Goal: Information Seeking & Learning: Learn about a topic

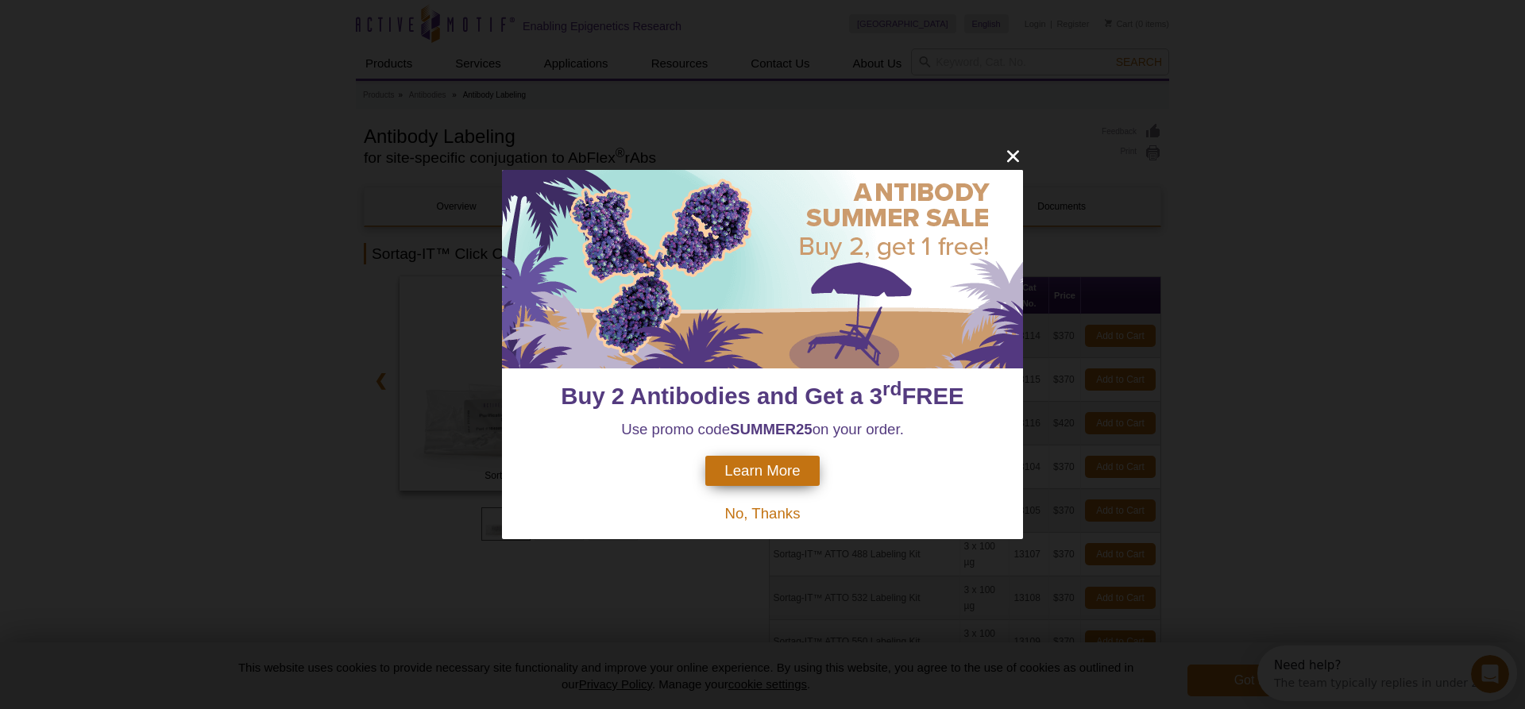
click at [275, 408] on div "Buy 2 Antibodies and Get a 3 rd FREE Use promo code SUMMER25 on your order. Lea…" at bounding box center [762, 354] width 1525 height 709
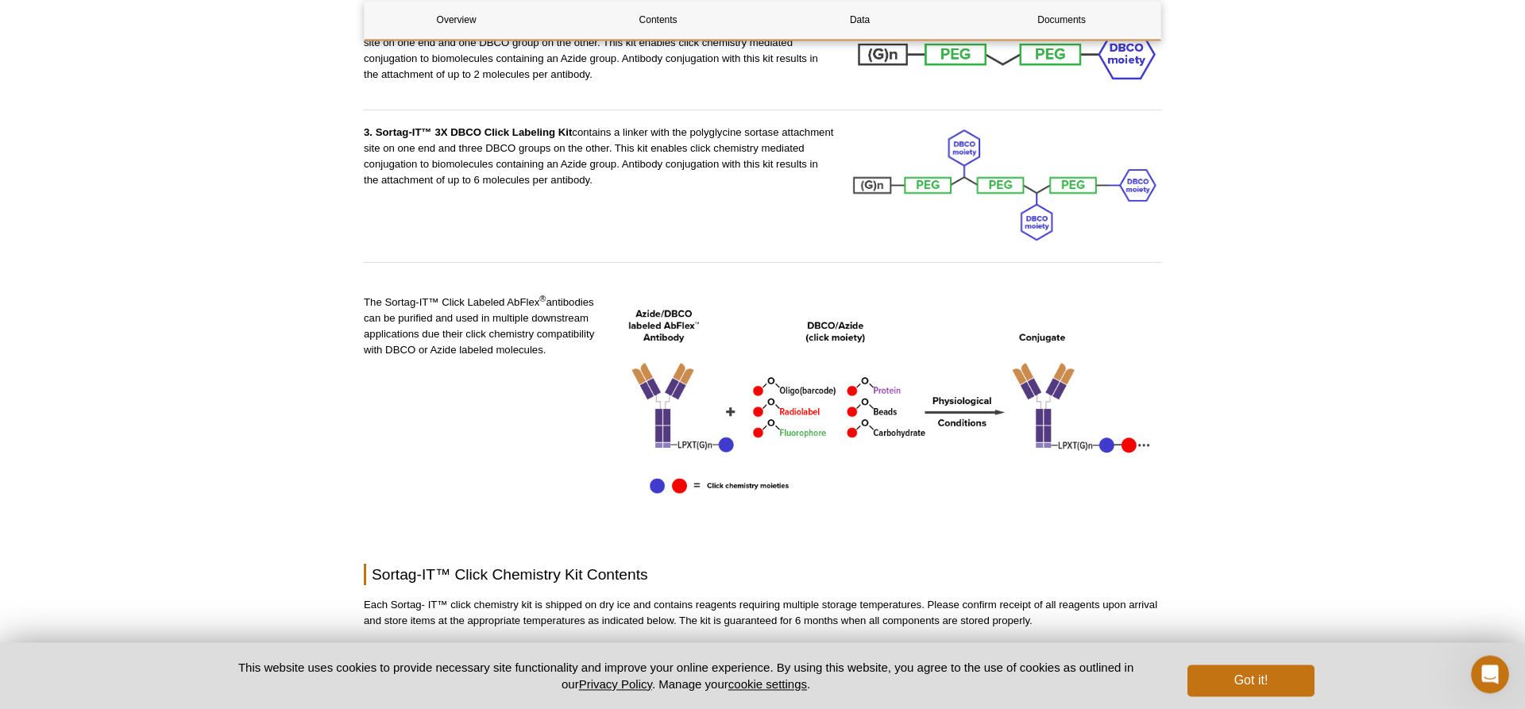
scroll to position [1801, 0]
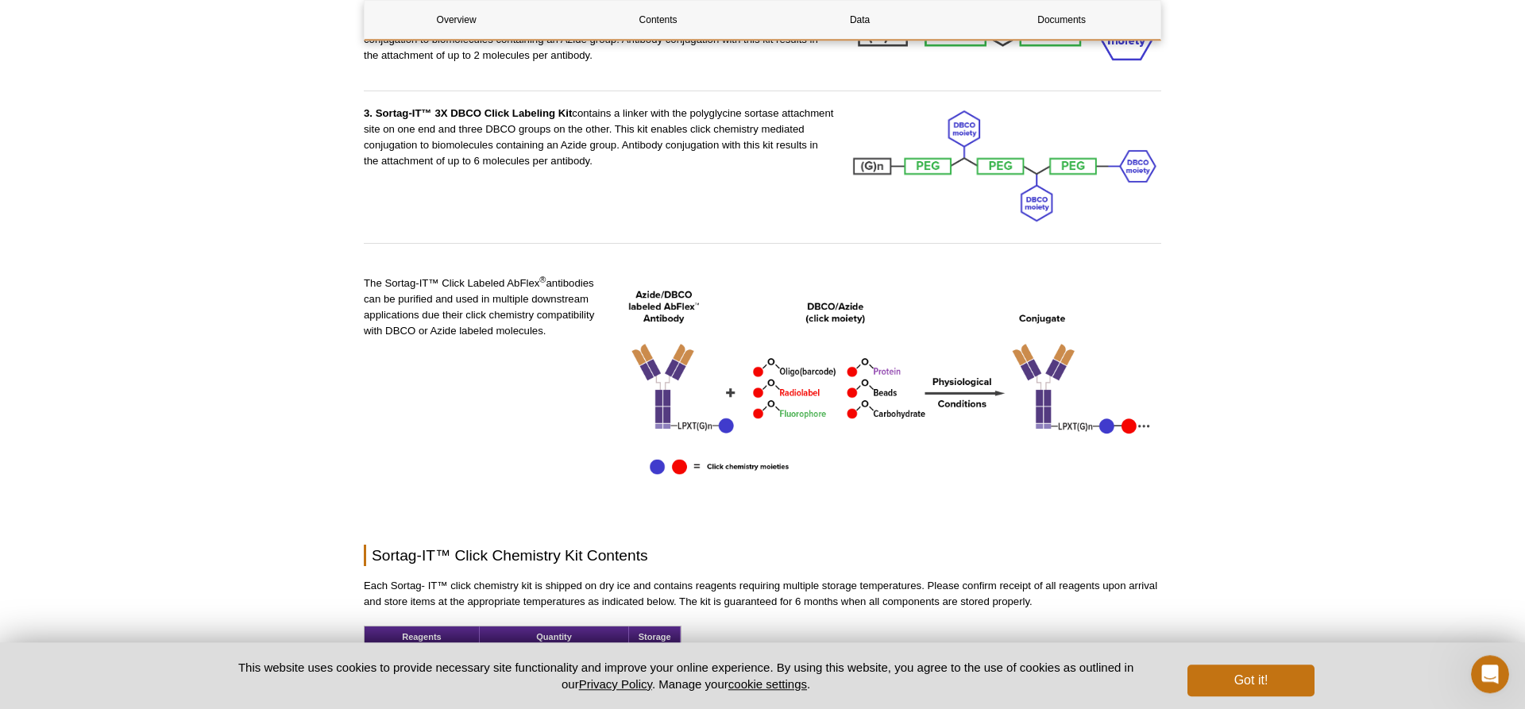
click at [793, 404] on div "Overview Contents Data Documents Sortag-IT™ Click Chemistry Kit Overview Sortag…" at bounding box center [763, 129] width 798 height 3487
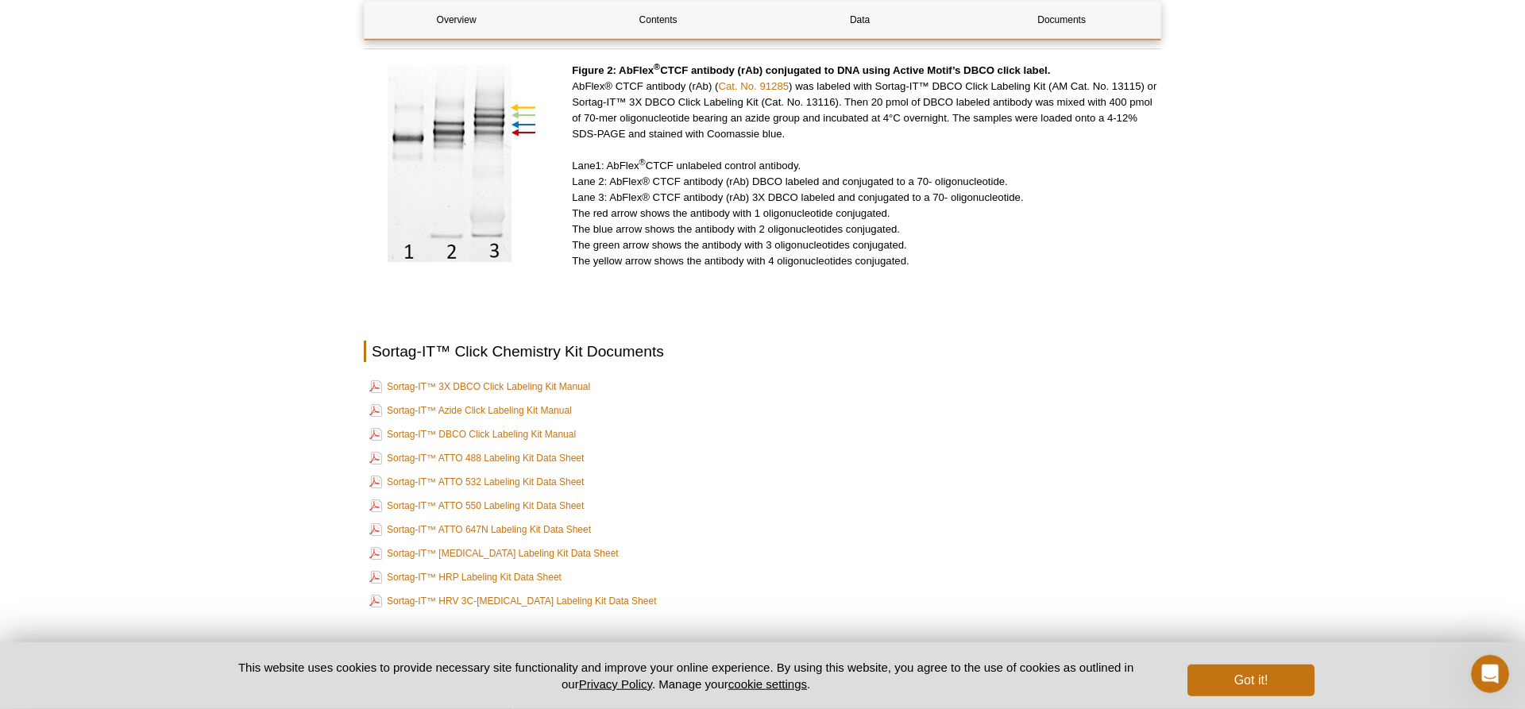
scroll to position [2924, 0]
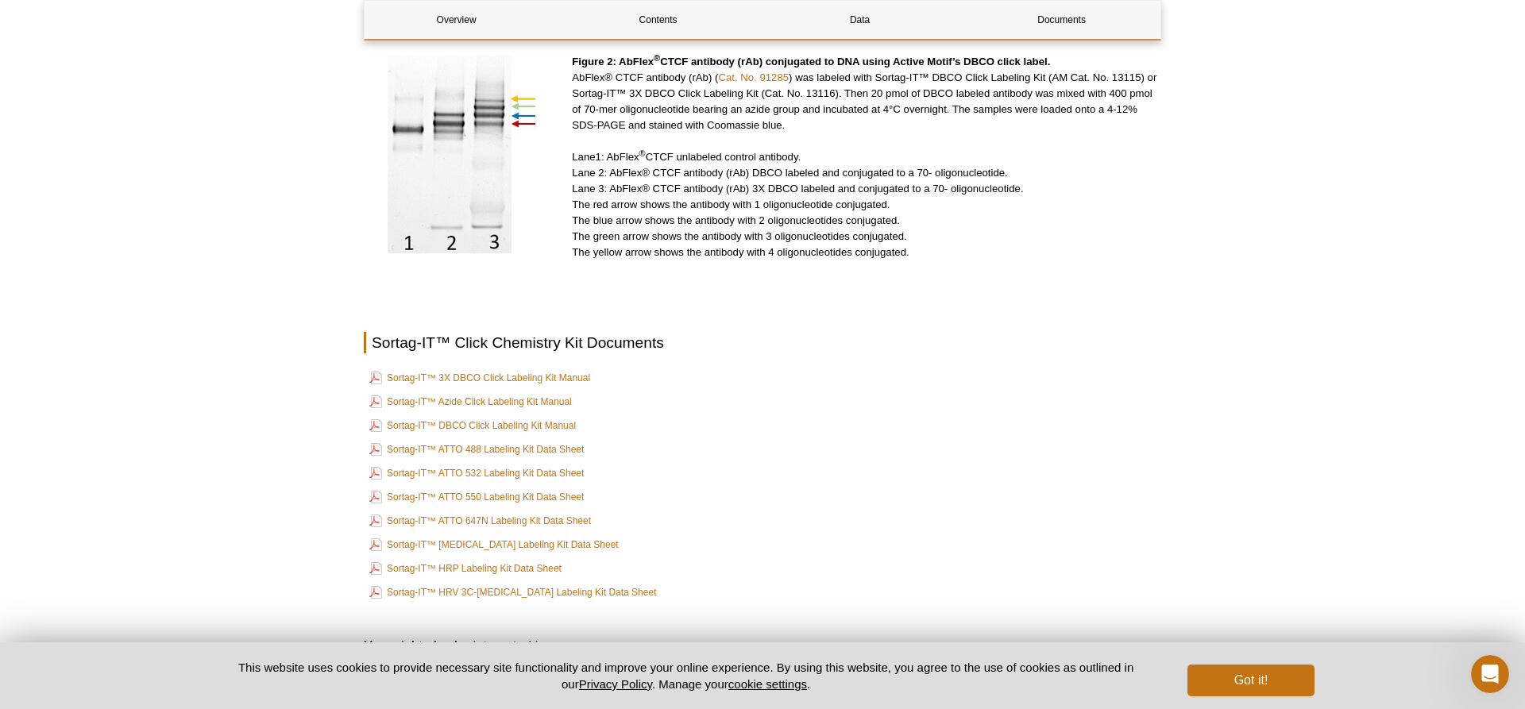
click at [470, 668] on link "AbFlex ® recombinant antibodies (rAb)" at bounding box center [476, 676] width 173 height 16
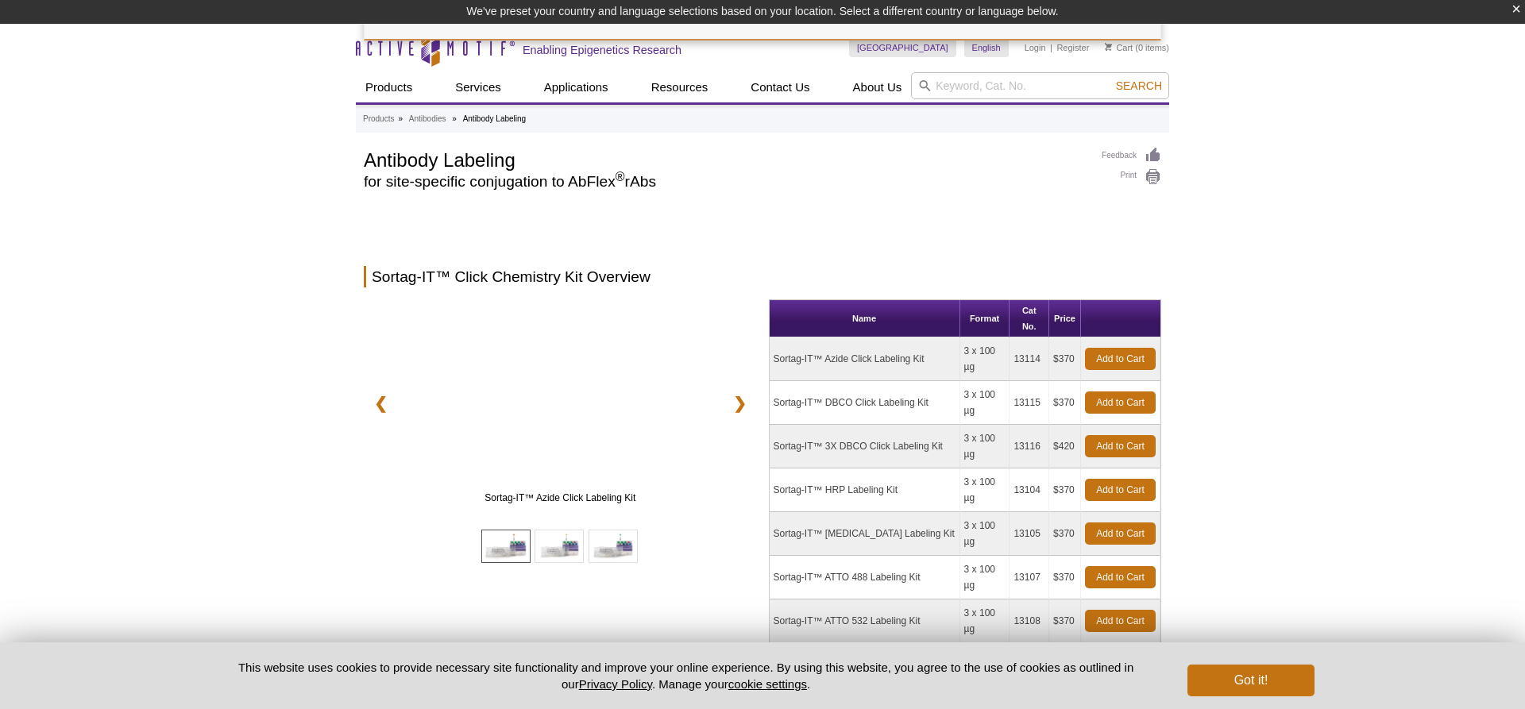
scroll to position [2704, 0]
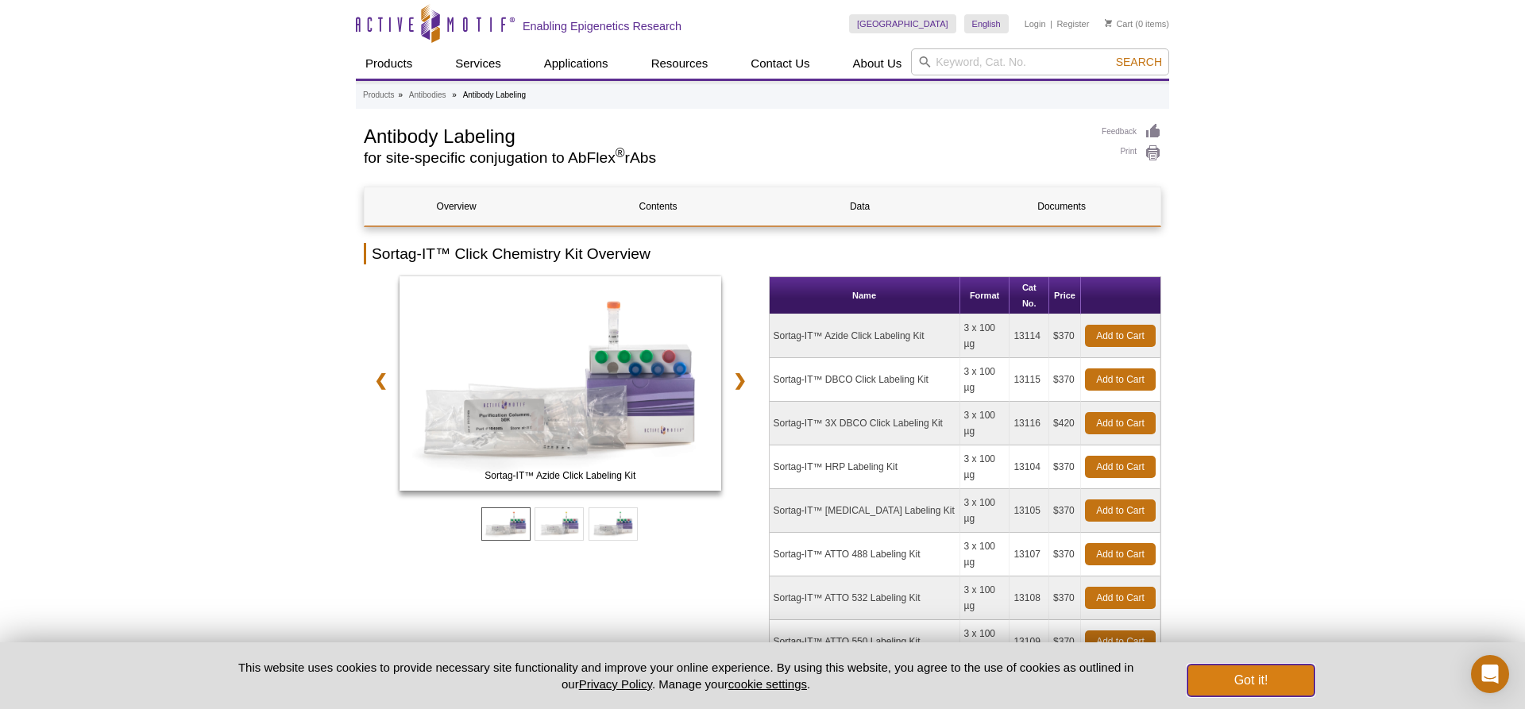
click at [1261, 669] on button "Got it!" at bounding box center [1251, 681] width 127 height 32
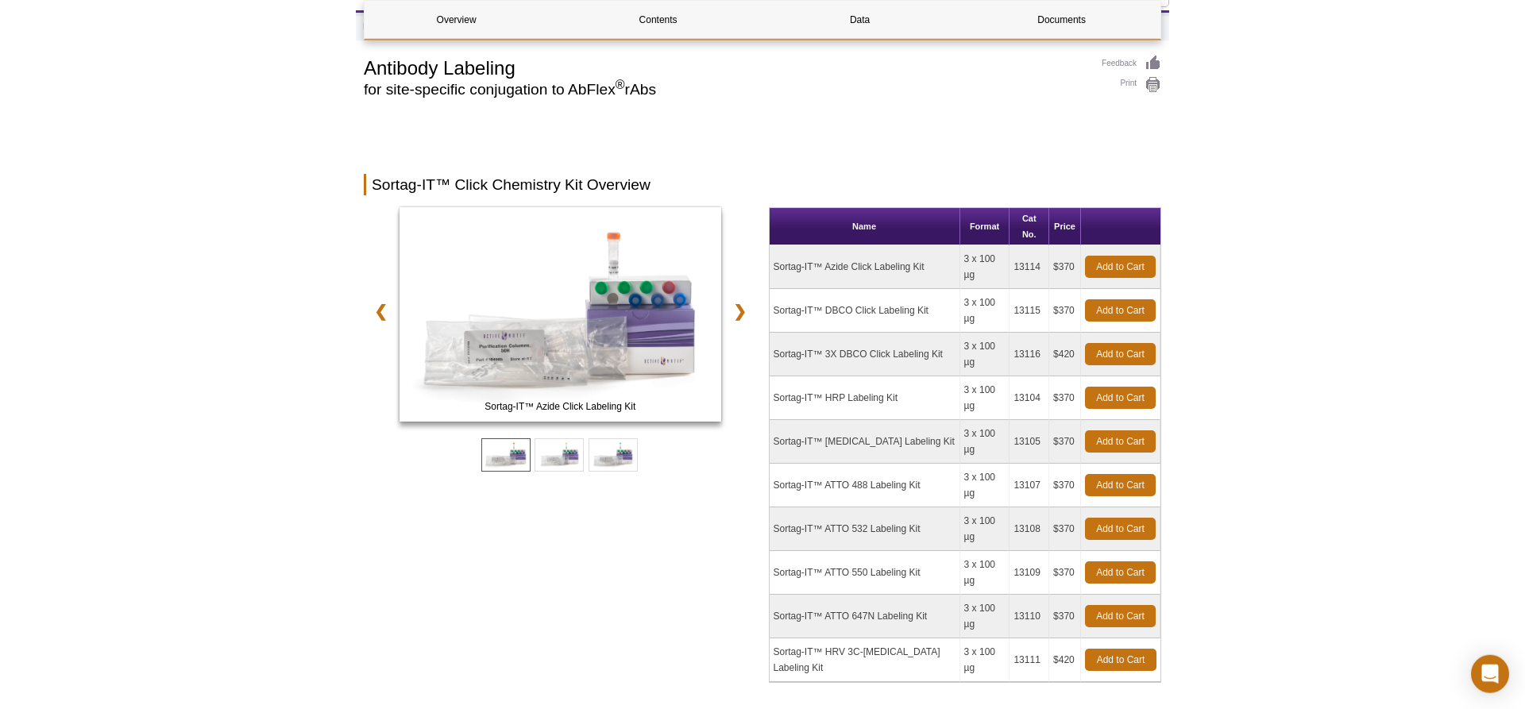
scroll to position [30, 0]
